Goal: Go to known website: Access a specific website the user already knows

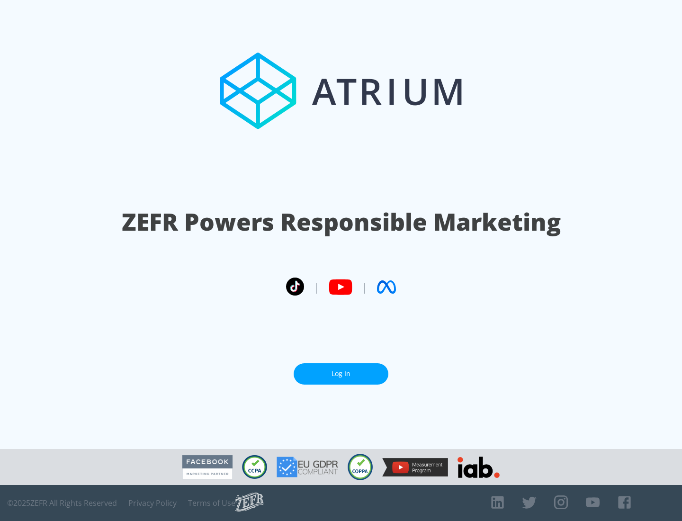
click at [341, 370] on link "Log In" at bounding box center [341, 373] width 95 height 21
